Goal: Information Seeking & Learning: Learn about a topic

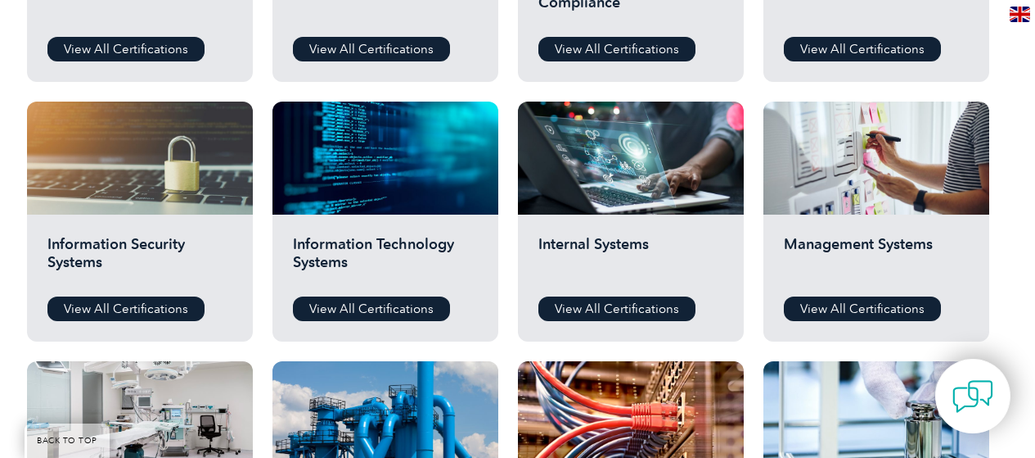
scroll to position [900, 0]
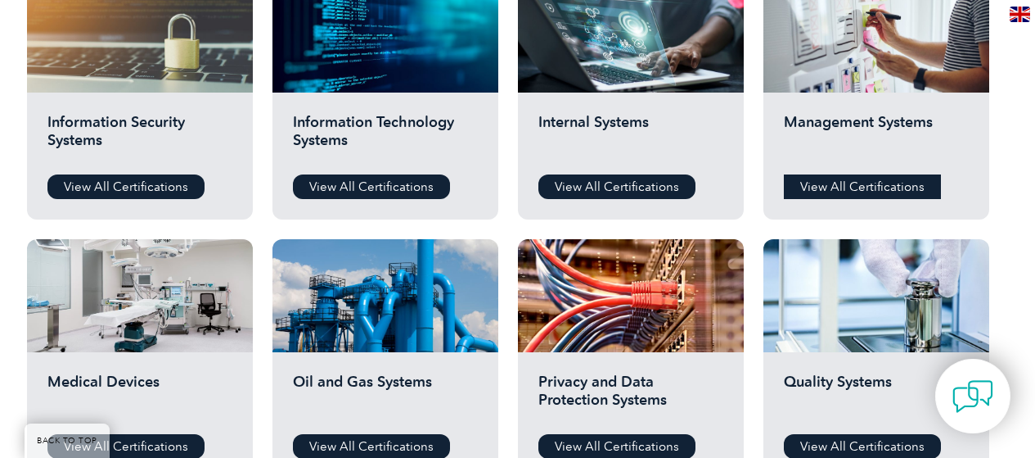
click at [868, 190] on link "View All Certifications" at bounding box center [862, 186] width 157 height 25
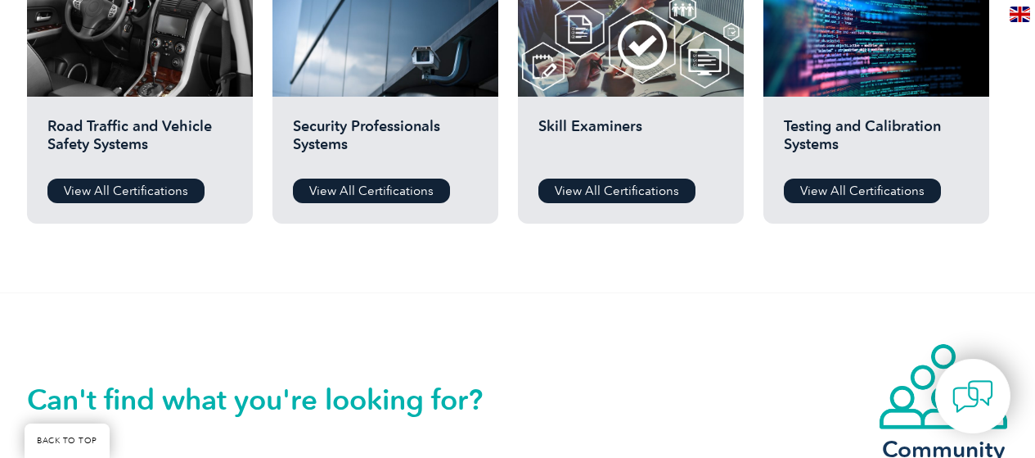
scroll to position [1088, 0]
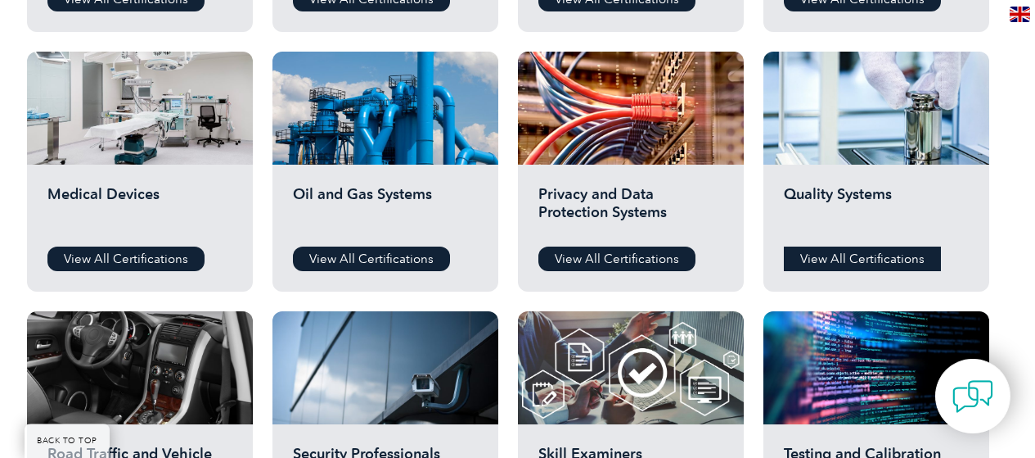
click at [867, 255] on link "View All Certifications" at bounding box center [862, 258] width 157 height 25
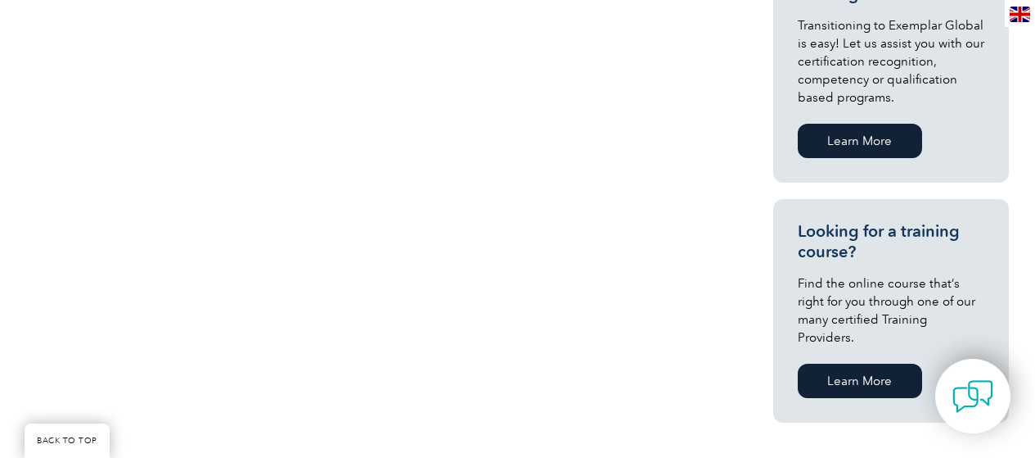
scroll to position [1064, 0]
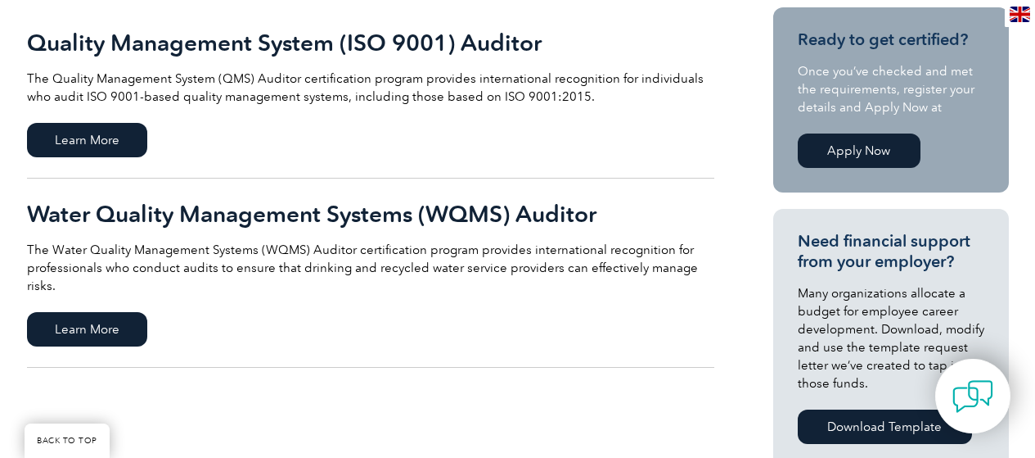
scroll to position [327, 0]
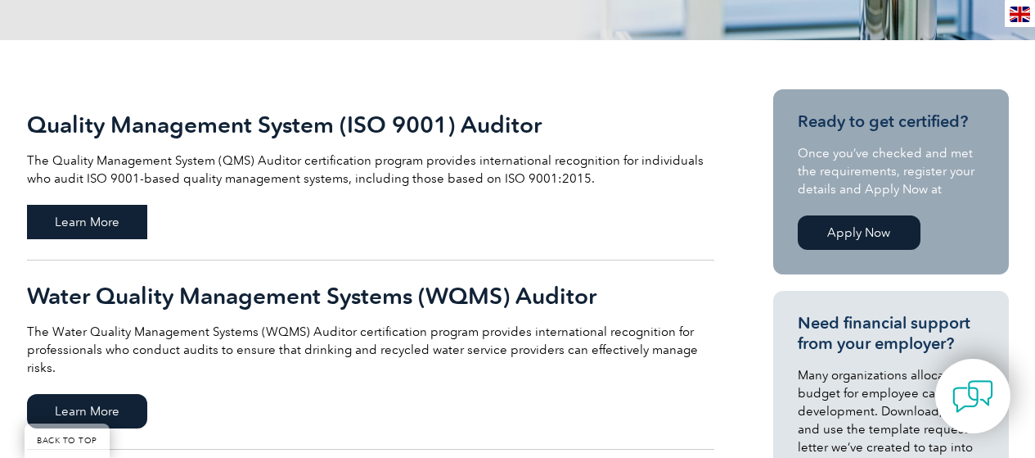
click at [100, 221] on span "Learn More" at bounding box center [87, 222] width 120 height 34
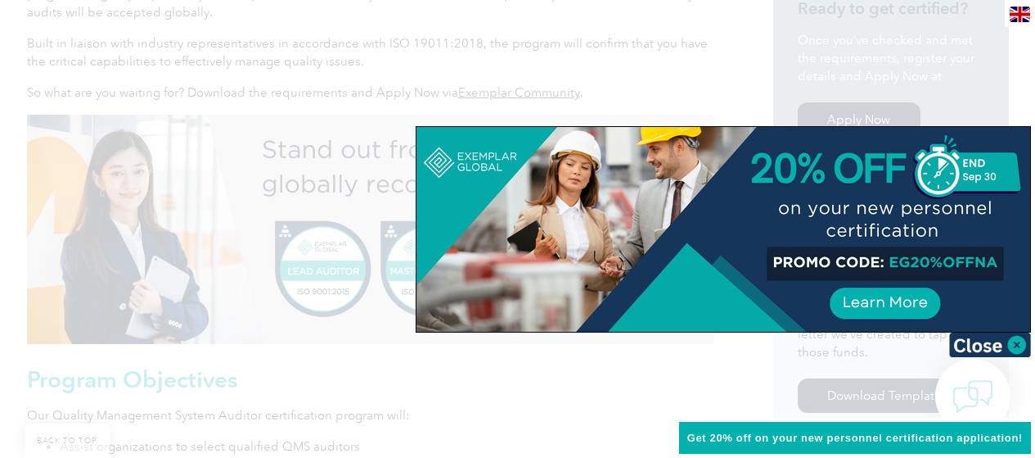
scroll to position [451, 0]
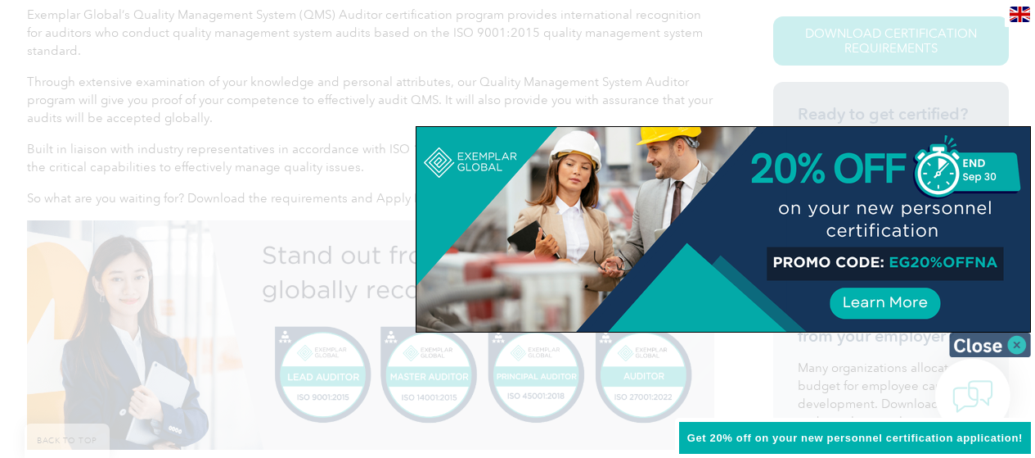
click at [979, 345] on img at bounding box center [990, 344] width 82 height 25
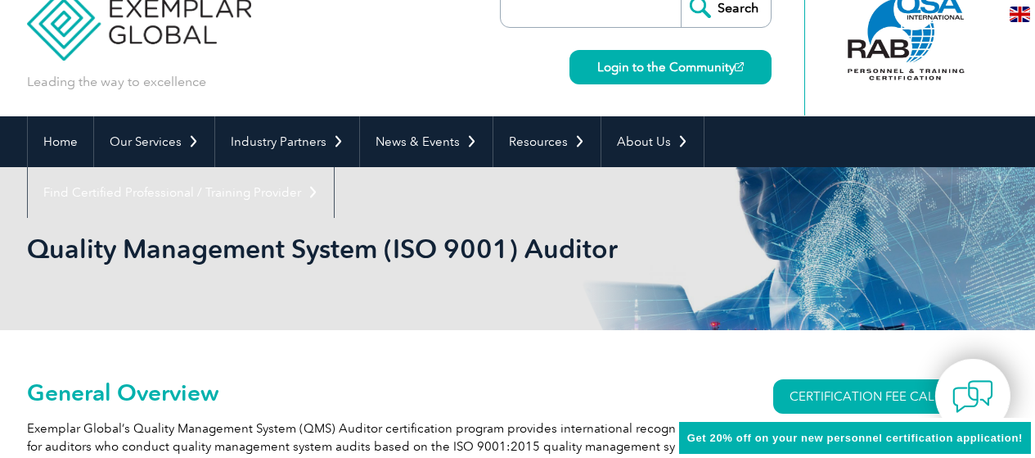
scroll to position [0, 0]
